Goal: Information Seeking & Learning: Learn about a topic

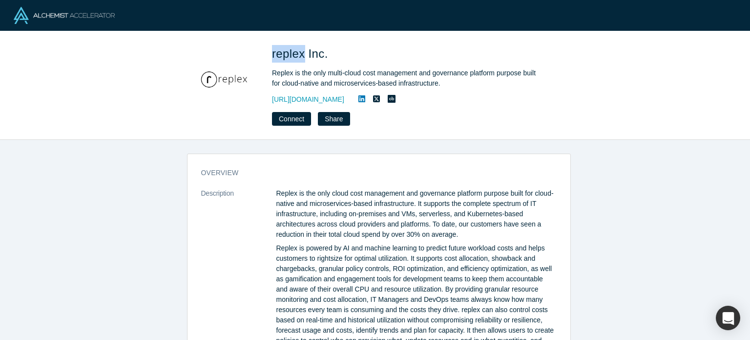
drag, startPoint x: 270, startPoint y: 56, endPoint x: 304, endPoint y: 56, distance: 33.7
click at [304, 56] on div "replex Inc. Replex is the only multi-cloud cost management and governance platf…" at bounding box center [375, 85] width 384 height 81
copy span "replex"
click at [318, 97] on link "https://www.replex.io" at bounding box center [308, 99] width 72 height 10
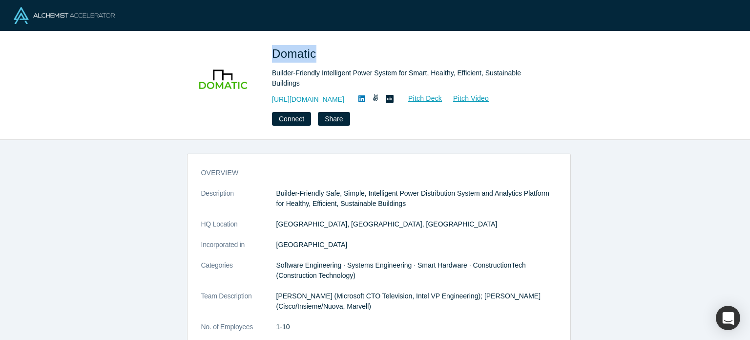
drag, startPoint x: 273, startPoint y: 53, endPoint x: 316, endPoint y: 56, distance: 43.1
click at [316, 56] on span "Domatic" at bounding box center [296, 53] width 48 height 13
copy span "Domatic"
click at [314, 99] on link "https://domatic.io" at bounding box center [308, 99] width 72 height 10
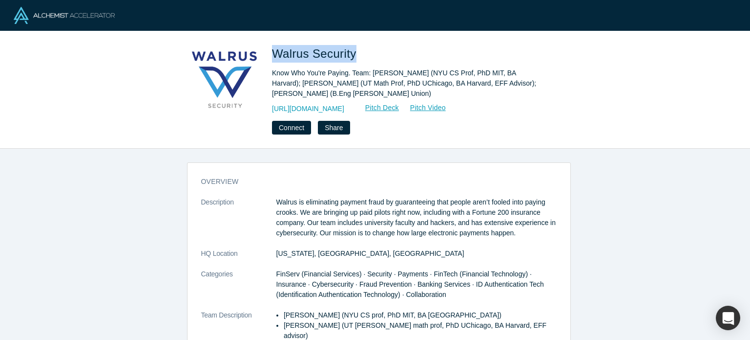
drag, startPoint x: 271, startPoint y: 53, endPoint x: 353, endPoint y: 54, distance: 82.1
click at [353, 54] on div "Walrus Security Know Who You're Paying. Team: Michael Walfish (NYU CS Prof, PhD…" at bounding box center [375, 89] width 384 height 89
copy span "Walrus Security"
click at [303, 109] on link "https://walrus.nyc" at bounding box center [308, 109] width 72 height 10
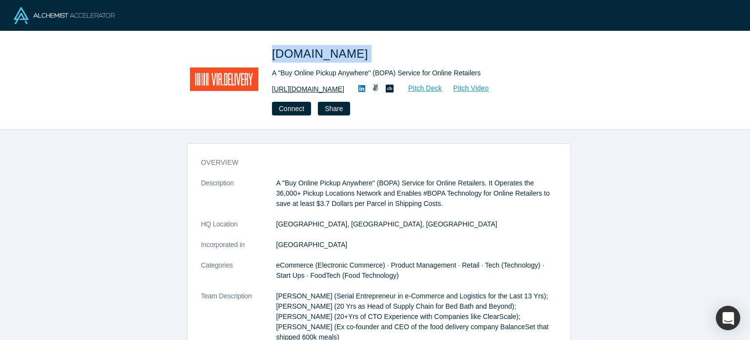
drag, startPoint x: 274, startPoint y: 54, endPoint x: 330, endPoint y: 87, distance: 65.0
click at [346, 53] on h1 "Via.Delivery" at bounding box center [409, 54] width 274 height 18
copy span "Via.Delivery"
click at [318, 90] on link "https://via.delivery/" at bounding box center [308, 89] width 72 height 10
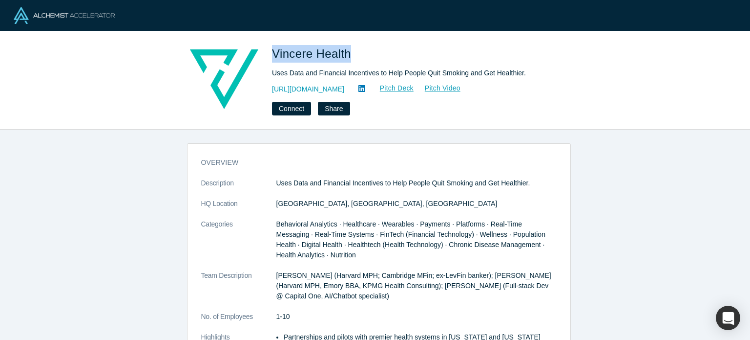
drag, startPoint x: 272, startPoint y: 53, endPoint x: 346, endPoint y: 55, distance: 74.8
click at [346, 55] on div "Vincere Health Uses Data and Financial Incentives to Help People Quit Smoking a…" at bounding box center [375, 80] width 384 height 70
drag, startPoint x: 343, startPoint y: 55, endPoint x: 274, endPoint y: 53, distance: 69.4
click at [274, 53] on span "Vincere Health" at bounding box center [313, 53] width 83 height 13
click at [270, 48] on div "Vincere Health Uses Data and Financial Incentives to Help People Quit Smoking a…" at bounding box center [375, 80] width 384 height 70
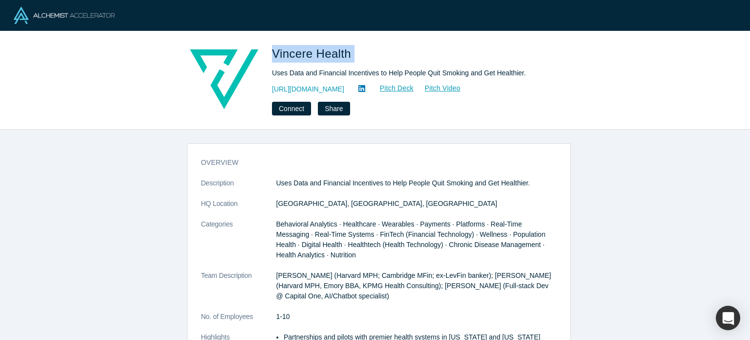
drag, startPoint x: 270, startPoint y: 48, endPoint x: 348, endPoint y: 55, distance: 79.0
click at [350, 55] on div "Vincere Health Uses Data and Financial Incentives to Help People Quit Smoking a…" at bounding box center [375, 80] width 384 height 70
copy span "Vincere Health"
click at [302, 89] on link "https://www.vincere.health/" at bounding box center [308, 89] width 72 height 10
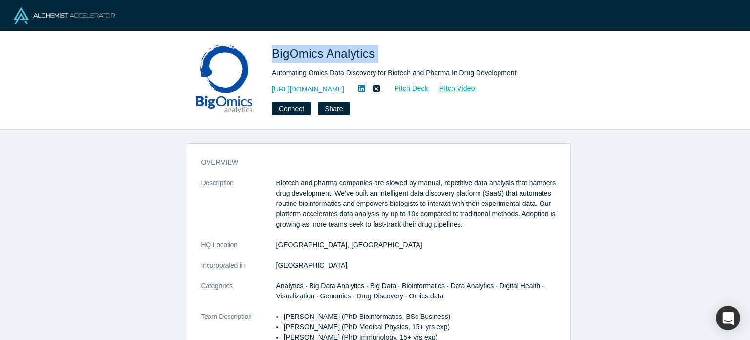
drag, startPoint x: 268, startPoint y: 49, endPoint x: 377, endPoint y: 64, distance: 110.4
click at [386, 58] on div "BigOmics Analytics Automating Omics Data Discovery for Biotech and Pharma In Dr…" at bounding box center [375, 80] width 384 height 70
copy span "BigOmics Analytics"
click at [325, 90] on link "https://bigomics.ch/" at bounding box center [308, 89] width 72 height 10
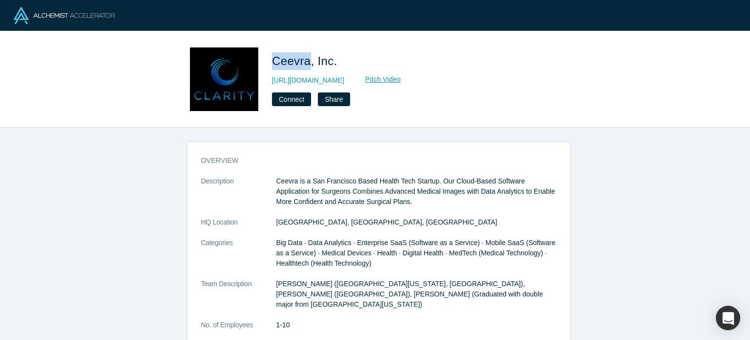
drag, startPoint x: 275, startPoint y: 64, endPoint x: 309, endPoint y: 63, distance: 34.7
click at [309, 63] on span "Ceevra, Inc." at bounding box center [306, 60] width 69 height 13
click at [306, 80] on link "http://www.ceevra.com/" at bounding box center [308, 80] width 72 height 10
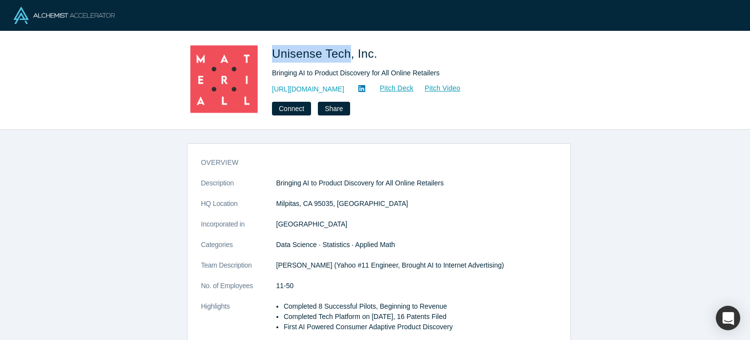
drag, startPoint x: 275, startPoint y: 54, endPoint x: 345, endPoint y: 60, distance: 71.0
click at [345, 60] on span "Unisense Tech, Inc." at bounding box center [326, 53] width 109 height 13
copy span "Unisense Tech"
click at [337, 87] on link "[URL][DOMAIN_NAME]" at bounding box center [308, 89] width 72 height 10
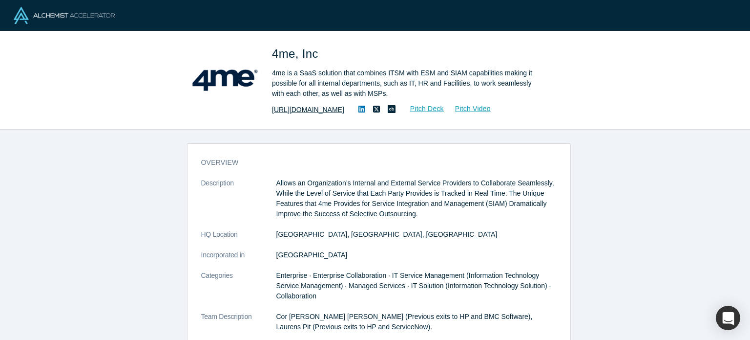
click at [329, 113] on link "[URL][DOMAIN_NAME]" at bounding box center [308, 110] width 72 height 10
drag, startPoint x: 271, startPoint y: 53, endPoint x: 294, endPoint y: 60, distance: 24.0
click at [294, 60] on div "4me, Inc 4me is a SaaS solution that combines ITSM with ESM and SIAM capabiliti…" at bounding box center [375, 80] width 384 height 70
copy span "4me"
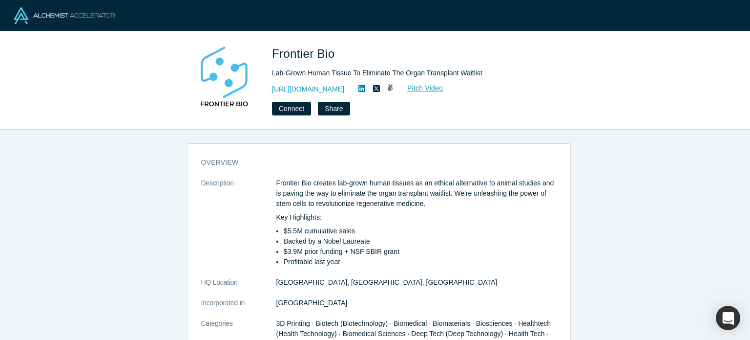
drag, startPoint x: 0, startPoint y: 0, endPoint x: 413, endPoint y: 48, distance: 416.2
click at [413, 48] on h1 "Frontier Bio" at bounding box center [409, 54] width 274 height 18
drag, startPoint x: 271, startPoint y: 54, endPoint x: 331, endPoint y: 58, distance: 59.7
click at [331, 58] on div "Frontier Bio Lab-Grown Human Tissue To Eliminate The Organ Transplant Waitlist …" at bounding box center [375, 80] width 384 height 70
copy span "Frontier Bio"
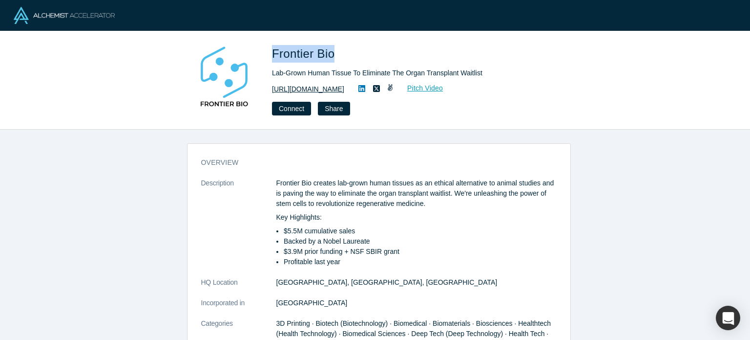
click at [331, 90] on link "https://www.frontierbio.com" at bounding box center [308, 89] width 72 height 10
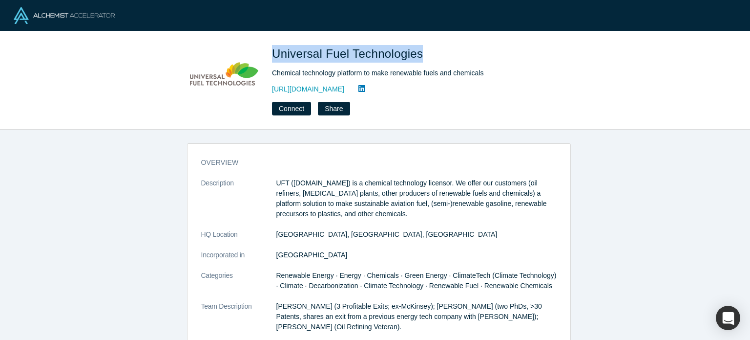
drag, startPoint x: 275, startPoint y: 54, endPoint x: 419, endPoint y: 55, distance: 144.6
click at [419, 55] on span "Universal Fuel Technologies" at bounding box center [349, 53] width 154 height 13
copy span "Universal Fuel Technologies"
click at [313, 88] on link "[URL][DOMAIN_NAME]" at bounding box center [308, 89] width 72 height 10
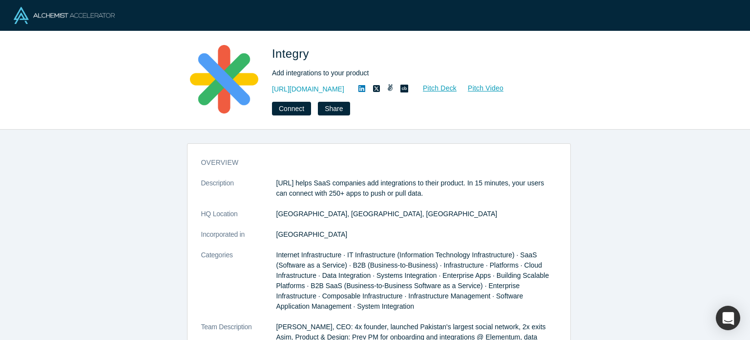
click at [284, 56] on span "Integry" at bounding box center [292, 53] width 41 height 13
drag, startPoint x: 272, startPoint y: 50, endPoint x: 307, endPoint y: 51, distance: 35.2
click at [307, 51] on span "Integry" at bounding box center [292, 53] width 41 height 13
copy span "Integry"
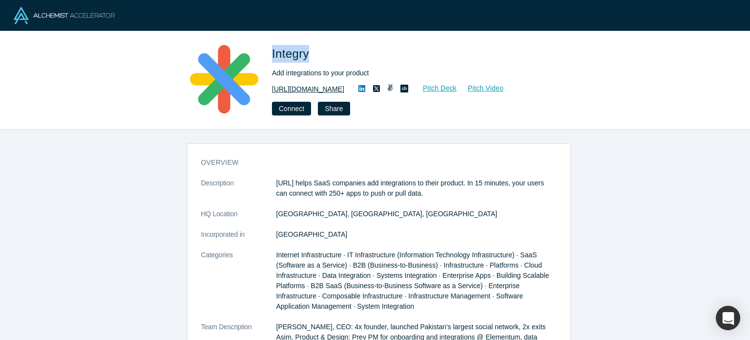
click at [312, 87] on link "https://integry.io/" at bounding box center [308, 89] width 72 height 10
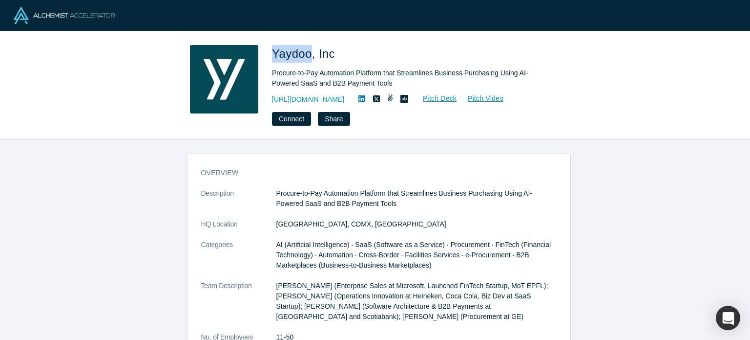
drag, startPoint x: 271, startPoint y: 54, endPoint x: 308, endPoint y: 54, distance: 36.6
click at [308, 54] on div "Yaydoo, Inc Procure-to-Pay Automation Platform that Streamlines Business Purcha…" at bounding box center [375, 85] width 384 height 81
copy span "Yaydoo"
click at [319, 101] on link "[URL][DOMAIN_NAME]" at bounding box center [308, 99] width 72 height 10
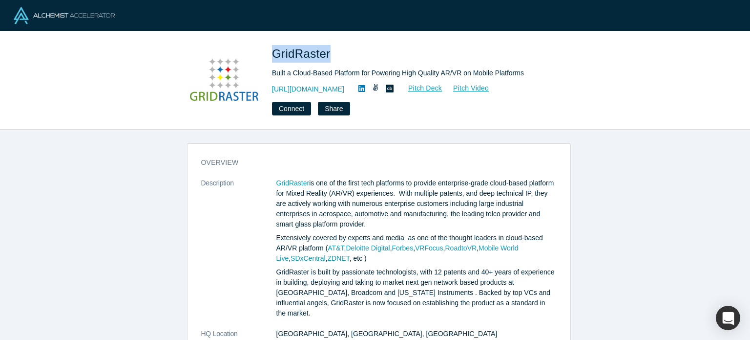
drag, startPoint x: 273, startPoint y: 52, endPoint x: 329, endPoint y: 54, distance: 56.2
click at [329, 54] on span "GridRaster" at bounding box center [303, 53] width 62 height 13
copy span "GridRaster"
click at [320, 90] on link "https://www.gridraster.com" at bounding box center [308, 89] width 72 height 10
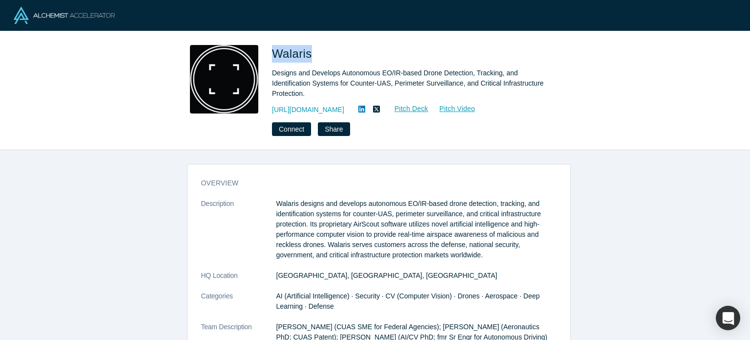
drag, startPoint x: 271, startPoint y: 54, endPoint x: 311, endPoint y: 56, distance: 40.1
click at [311, 56] on div "Walaris Designs and Develops Autonomous EO/IR-based Drone Detection, Tracking, …" at bounding box center [375, 90] width 384 height 91
copy span "Walaris"
click at [293, 107] on link "https://www.walaris.com" at bounding box center [308, 110] width 72 height 10
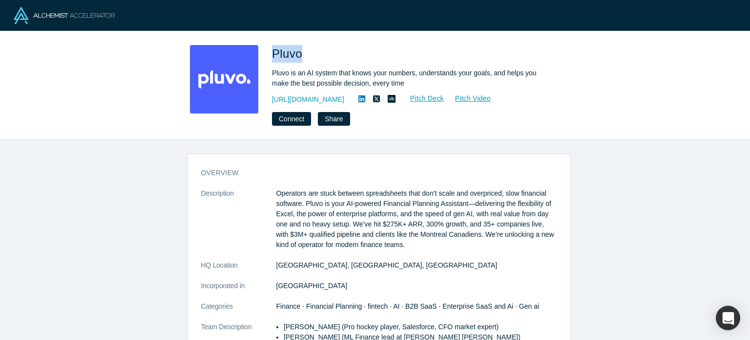
drag, startPoint x: 283, startPoint y: 54, endPoint x: 299, endPoint y: 55, distance: 15.6
click at [299, 55] on span "Pluvo" at bounding box center [289, 53] width 34 height 13
copy span "Pluvo"
click at [294, 102] on link "[URL][DOMAIN_NAME]" at bounding box center [308, 99] width 72 height 10
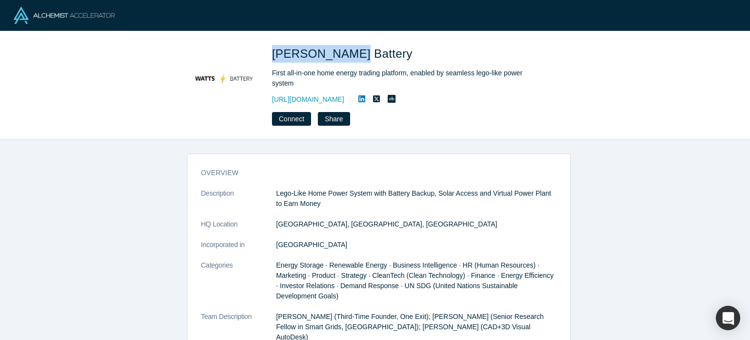
drag, startPoint x: 272, startPoint y: 51, endPoint x: 345, endPoint y: 51, distance: 72.8
click at [345, 51] on span "[PERSON_NAME] Battery" at bounding box center [344, 53] width 144 height 13
copy span "[PERSON_NAME] Battery"
click at [302, 99] on link "[URL][DOMAIN_NAME]" at bounding box center [308, 99] width 72 height 10
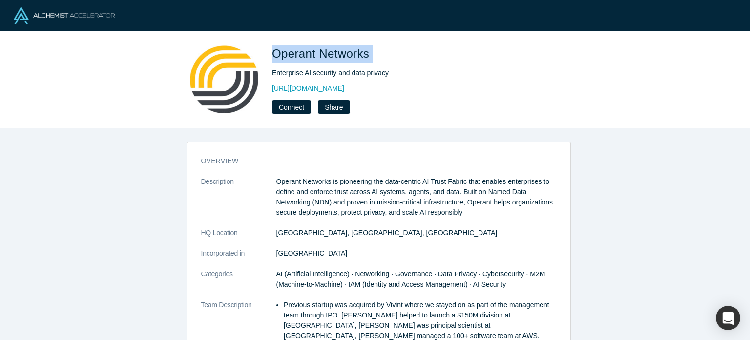
drag, startPoint x: 276, startPoint y: 52, endPoint x: 375, endPoint y: 52, distance: 99.7
click at [375, 52] on h1 "Operant Networks" at bounding box center [409, 54] width 274 height 18
copy span "Operant Networks"
click at [344, 85] on link "[URL][DOMAIN_NAME]" at bounding box center [308, 88] width 72 height 10
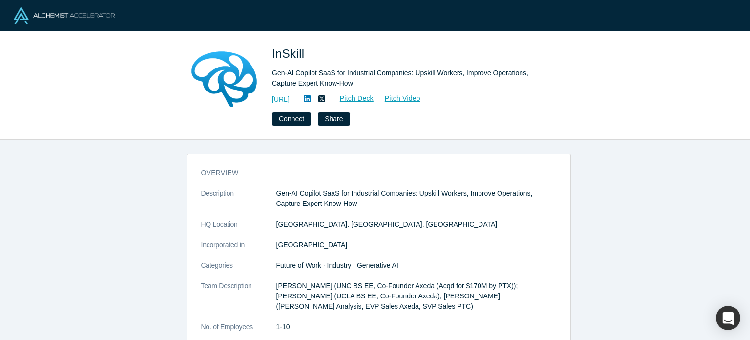
drag, startPoint x: 0, startPoint y: 0, endPoint x: 91, endPoint y: 77, distance: 119.6
click at [91, 77] on div "InSkill Gen-AI Copilot SaaS for Industrial Companies: Upskill Workers, Improve …" at bounding box center [375, 85] width 750 height 108
drag, startPoint x: 271, startPoint y: 54, endPoint x: 304, endPoint y: 54, distance: 33.7
click at [304, 54] on div "InSkill Gen-AI Copilot SaaS for Industrial Companies: Upskill Workers, Improve …" at bounding box center [375, 85] width 384 height 81
copy span "InSkill"
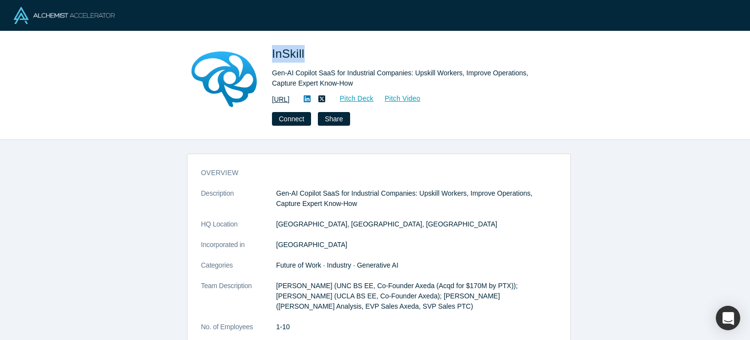
click at [290, 102] on link "https://inskill.ai" at bounding box center [281, 99] width 18 height 10
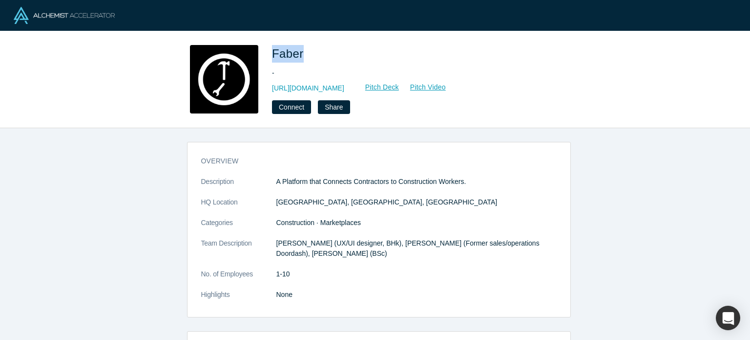
drag, startPoint x: 273, startPoint y: 49, endPoint x: 299, endPoint y: 55, distance: 26.4
click at [299, 55] on div "Faber - [URL][DOMAIN_NAME] Pitch Deck Pitch Video Connect Share" at bounding box center [375, 79] width 384 height 69
click at [315, 86] on link "[URL][DOMAIN_NAME]" at bounding box center [308, 88] width 72 height 10
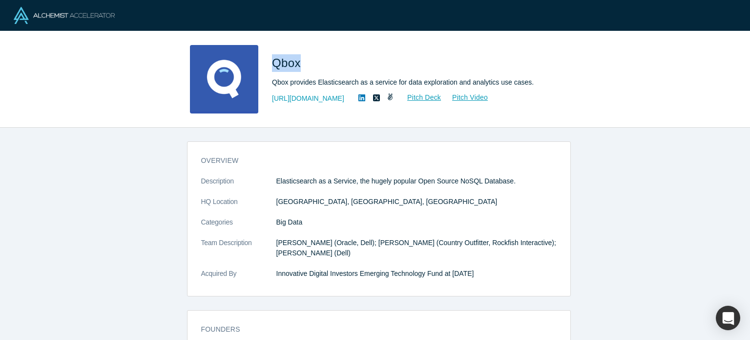
drag, startPoint x: 275, startPoint y: 60, endPoint x: 300, endPoint y: 60, distance: 24.9
click at [300, 60] on span "Qbox" at bounding box center [288, 62] width 32 height 13
copy span "Qbox"
click at [297, 101] on link "[URL][DOMAIN_NAME]" at bounding box center [308, 98] width 72 height 10
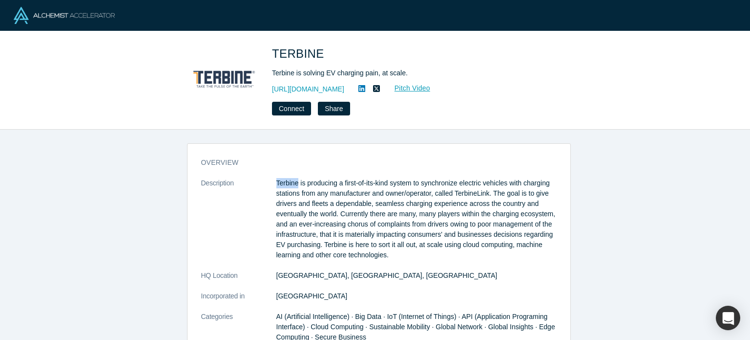
drag, startPoint x: 272, startPoint y: 179, endPoint x: 293, endPoint y: 183, distance: 21.9
copy dl "Terbine"
click at [302, 91] on link "[URL][DOMAIN_NAME]" at bounding box center [308, 89] width 72 height 10
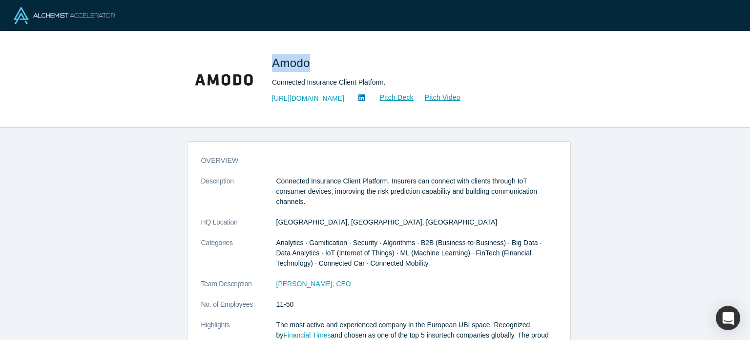
drag, startPoint x: 273, startPoint y: 62, endPoint x: 308, endPoint y: 65, distance: 35.4
click at [308, 65] on span "Amodo" at bounding box center [293, 62] width 42 height 13
copy span "Amodo"
click at [319, 97] on link "http://www.amodo.co/" at bounding box center [308, 98] width 72 height 10
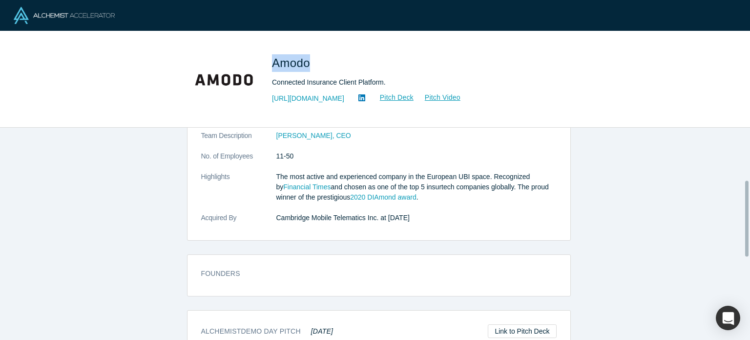
scroll to position [147, 0]
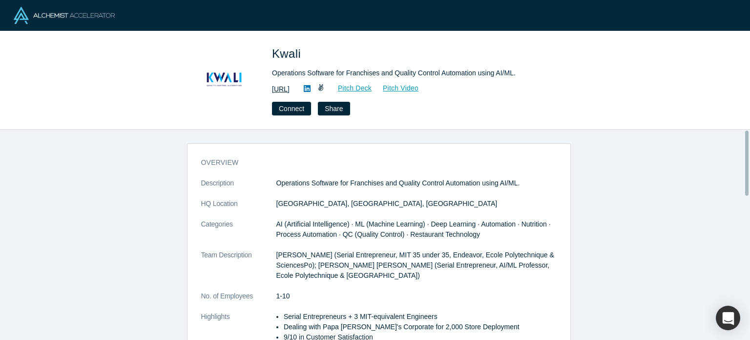
click at [290, 87] on link "[URL]" at bounding box center [281, 89] width 18 height 10
drag, startPoint x: 273, startPoint y: 50, endPoint x: 299, endPoint y: 52, distance: 26.5
click at [299, 52] on span "Kwali" at bounding box center [288, 53] width 32 height 13
copy span "Kwali"
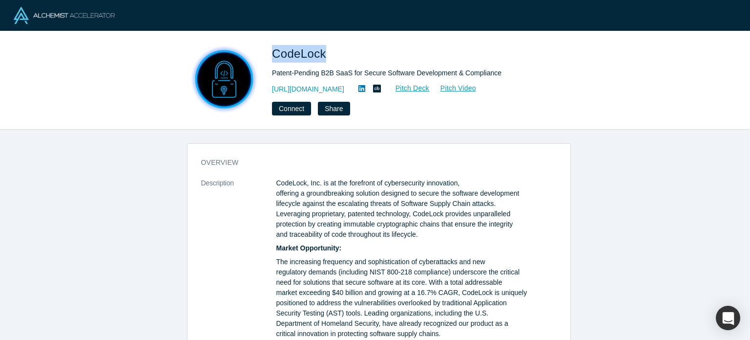
drag, startPoint x: 273, startPoint y: 51, endPoint x: 322, endPoint y: 52, distance: 49.8
click at [322, 52] on span "CodeLock" at bounding box center [301, 53] width 58 height 13
copy span "CodeLock"
click at [330, 89] on link "https://www.codelock.it" at bounding box center [308, 89] width 72 height 10
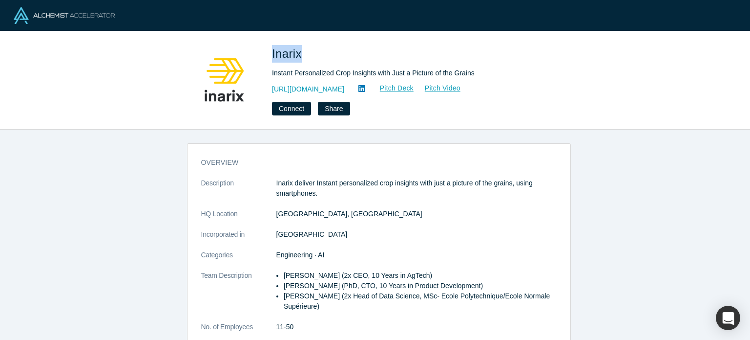
drag, startPoint x: 284, startPoint y: 50, endPoint x: 299, endPoint y: 51, distance: 14.7
click at [299, 51] on div "Inarix Instant Personalized Crop Insights with Just a Picture of the Grains [UR…" at bounding box center [375, 80] width 384 height 70
copy span "Inarix"
click at [329, 91] on link "[URL][DOMAIN_NAME]" at bounding box center [308, 89] width 72 height 10
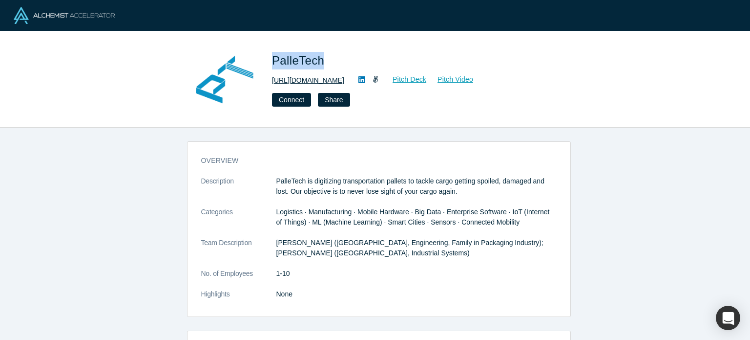
drag, startPoint x: 268, startPoint y: 59, endPoint x: 307, endPoint y: 85, distance: 46.6
click at [319, 61] on div "PalleTech [URL][DOMAIN_NAME] Pitch Deck Pitch Video Connect Share" at bounding box center [375, 79] width 384 height 68
copy span "PalleTech"
click at [303, 80] on link "[URL][DOMAIN_NAME]" at bounding box center [308, 80] width 72 height 10
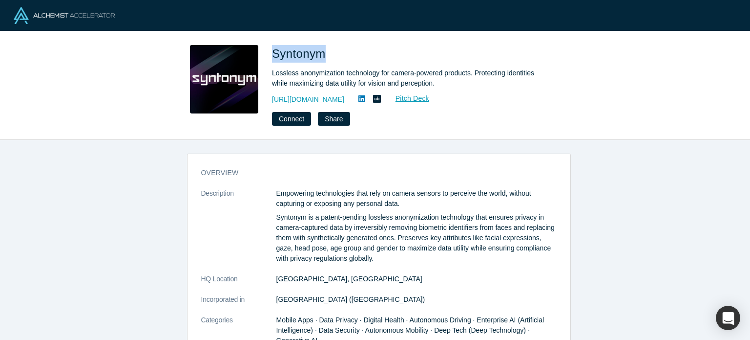
drag, startPoint x: 274, startPoint y: 51, endPoint x: 322, endPoint y: 56, distance: 48.1
click at [322, 56] on span "Syntonym" at bounding box center [300, 53] width 57 height 13
copy span "Syntonym"
click at [323, 101] on link "https://www.syntonym.com/" at bounding box center [308, 99] width 72 height 10
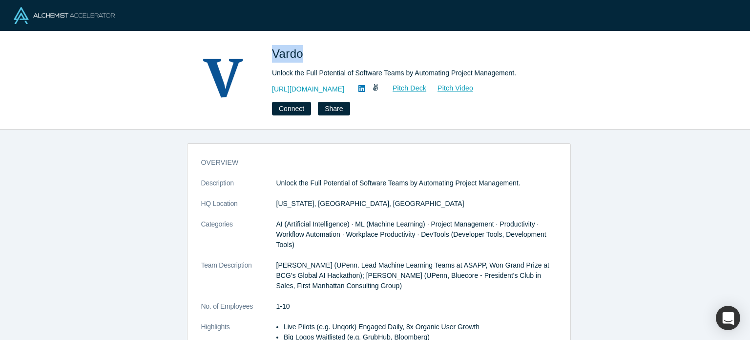
drag, startPoint x: 272, startPoint y: 49, endPoint x: 301, endPoint y: 50, distance: 28.9
click at [301, 50] on span "Vardo" at bounding box center [289, 53] width 35 height 13
copy span "Vardo"
